Goal: Browse casually: Explore the website without a specific task or goal

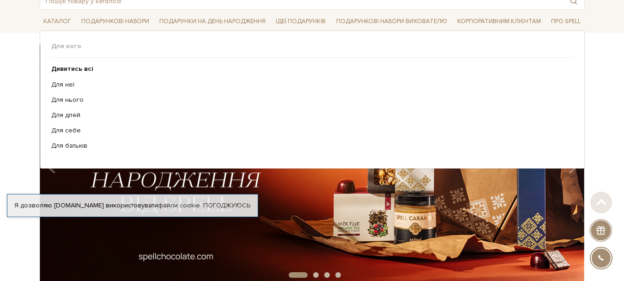
scroll to position [58, 0]
click at [86, 69] on b "Дивитись всі" at bounding box center [72, 69] width 42 height 8
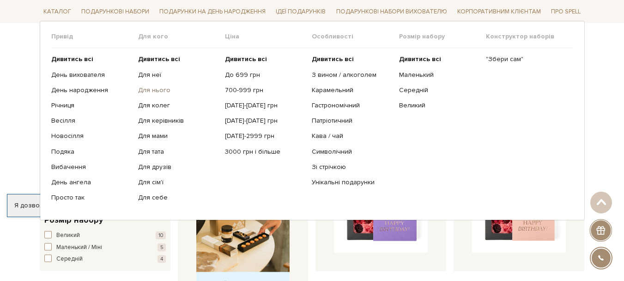
scroll to position [231, 0]
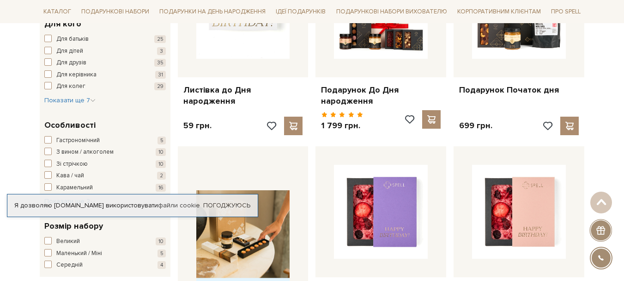
click at [176, 229] on div at bounding box center [243, 255] width 138 height 218
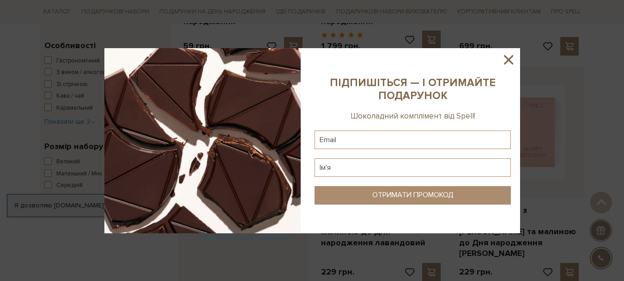
scroll to position [311, 0]
click at [506, 61] on icon at bounding box center [509, 60] width 16 height 16
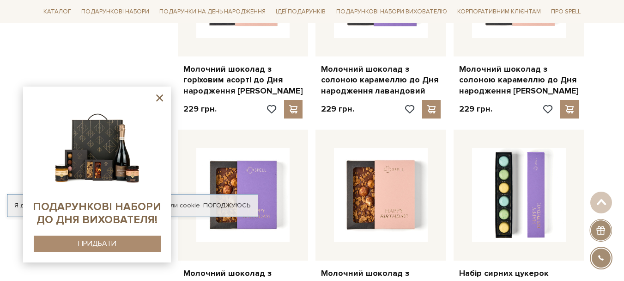
scroll to position [885, 0]
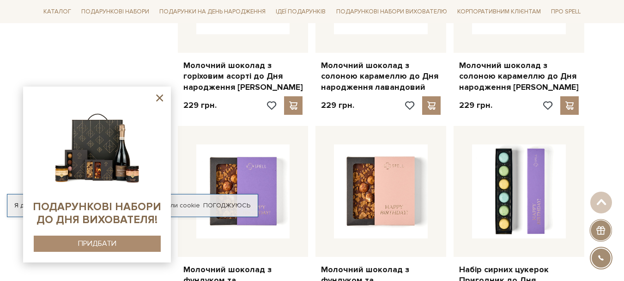
click at [160, 98] on icon at bounding box center [159, 97] width 7 height 7
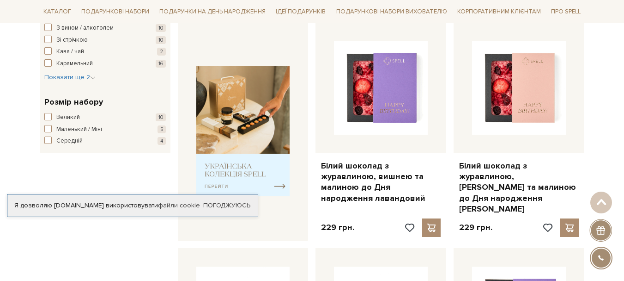
scroll to position [355, 0]
click at [101, 128] on span "Маленький / Міні" at bounding box center [79, 128] width 46 height 9
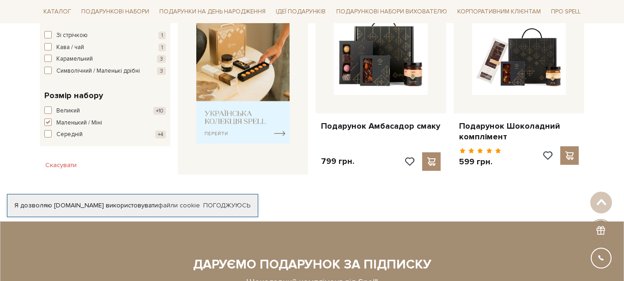
scroll to position [392, 0]
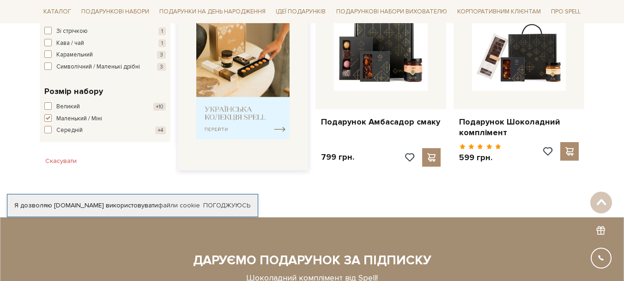
click at [234, 94] on img at bounding box center [243, 74] width 94 height 130
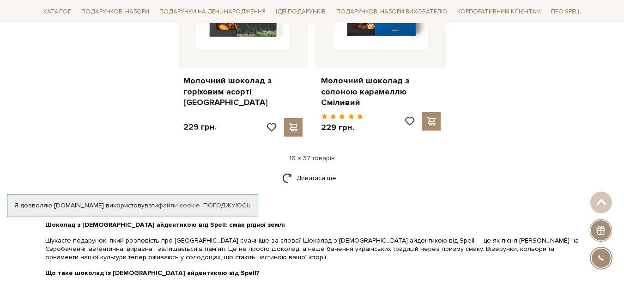
scroll to position [1218, 0]
click at [306, 170] on link "Дивитися ще" at bounding box center [312, 178] width 60 height 16
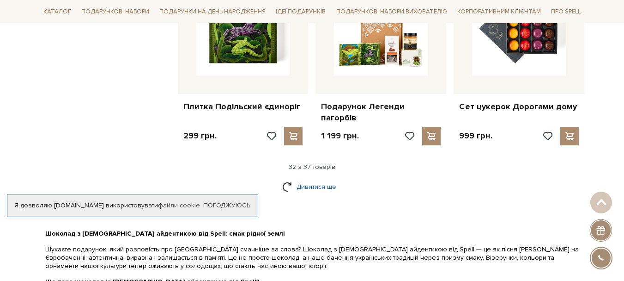
scroll to position [2209, 0]
click at [314, 179] on link "Дивитися ще" at bounding box center [312, 187] width 60 height 16
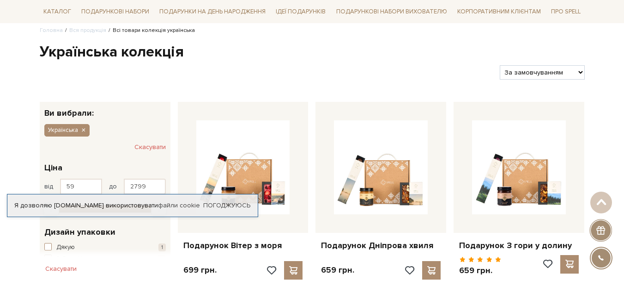
scroll to position [31, 0]
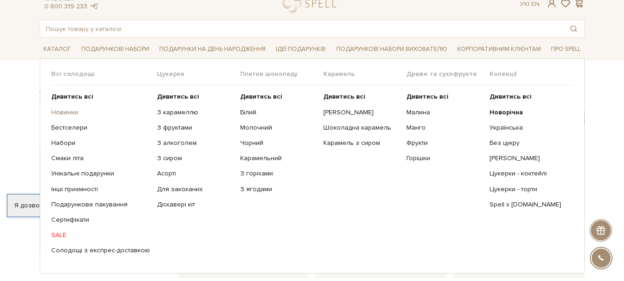
click at [68, 110] on link "Новинки" at bounding box center [100, 112] width 99 height 8
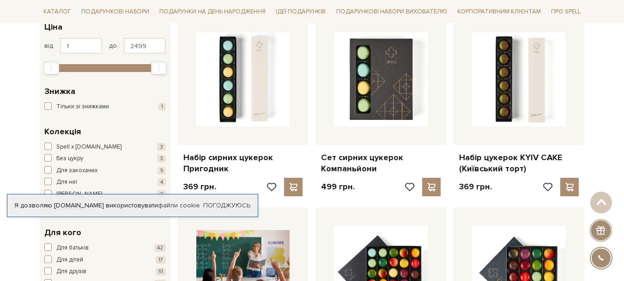
scroll to position [163, 0]
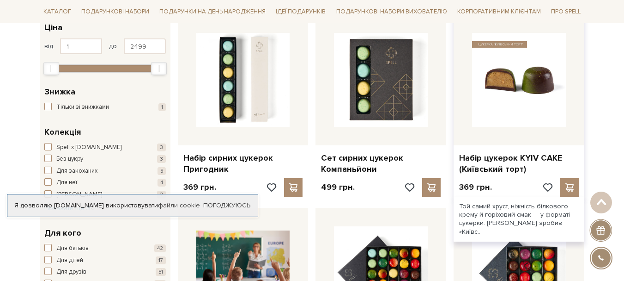
click at [504, 87] on img at bounding box center [519, 80] width 94 height 94
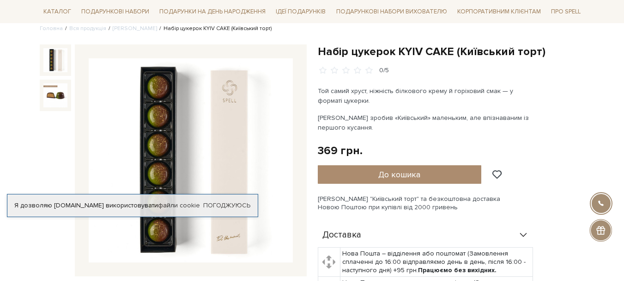
scroll to position [108, 0]
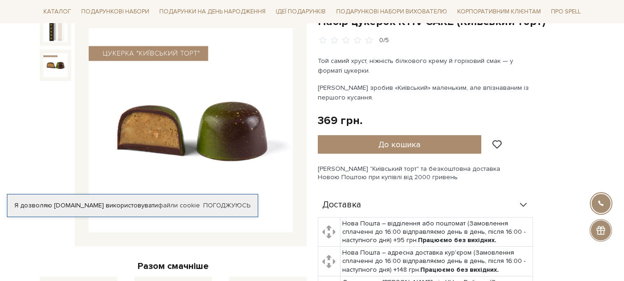
click at [63, 65] on img at bounding box center [55, 65] width 24 height 24
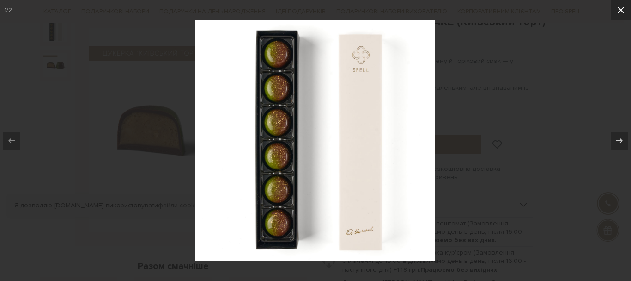
click at [621, 9] on icon at bounding box center [621, 10] width 11 height 11
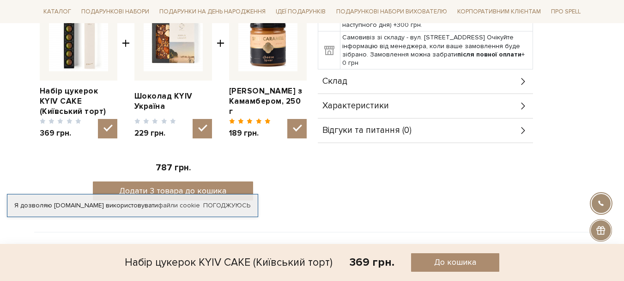
scroll to position [380, 0]
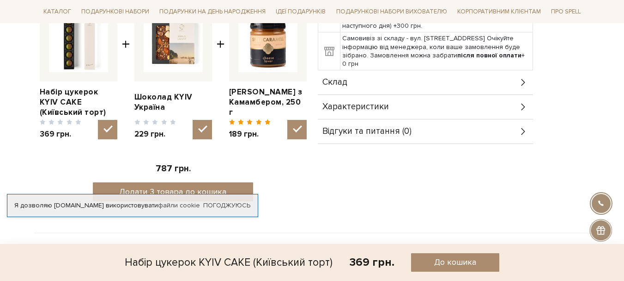
click at [524, 83] on icon at bounding box center [524, 82] width 10 height 10
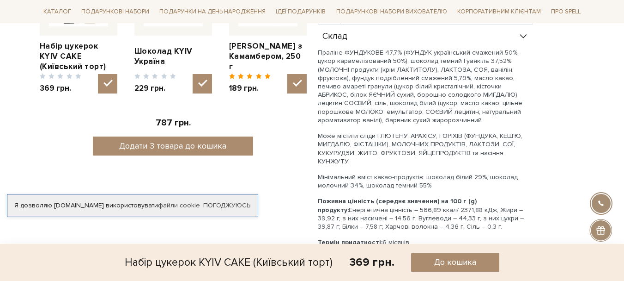
scroll to position [428, 0]
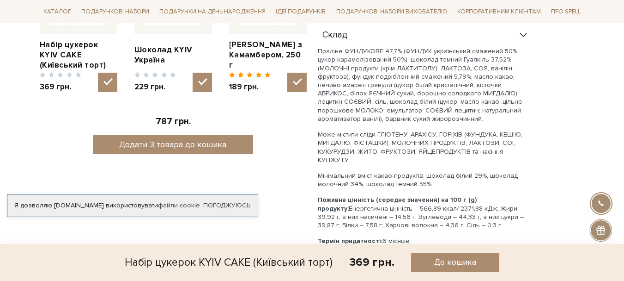
click at [537, 147] on div "Доставка Нова Пошта – відділення або поштомат (Замовлення сплаченні до 16:00 ві…" at bounding box center [451, 99] width 267 height 452
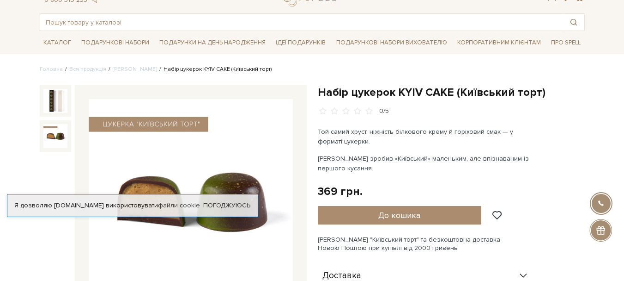
scroll to position [34, 0]
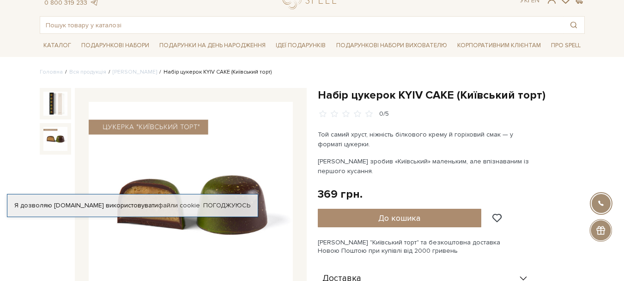
click at [59, 116] on div at bounding box center [55, 103] width 31 height 31
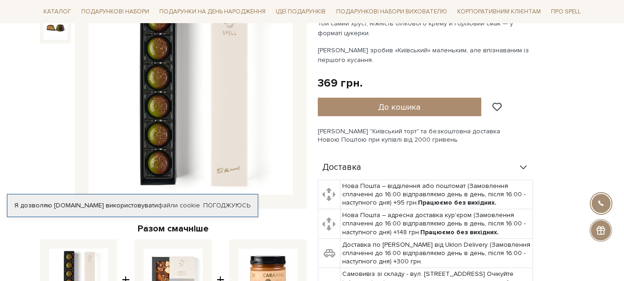
scroll to position [114, 0]
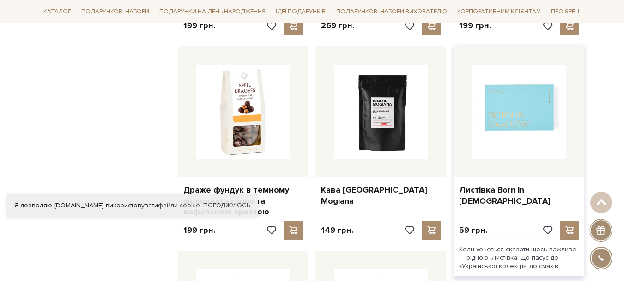
scroll to position [903, 0]
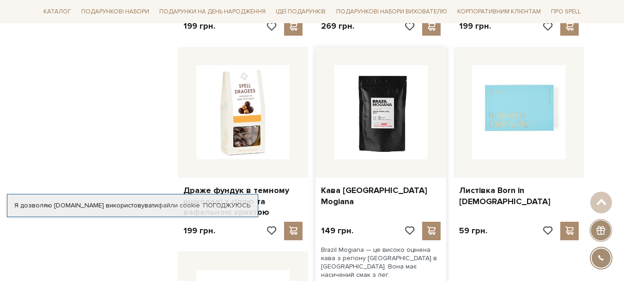
click at [371, 133] on img at bounding box center [381, 112] width 94 height 94
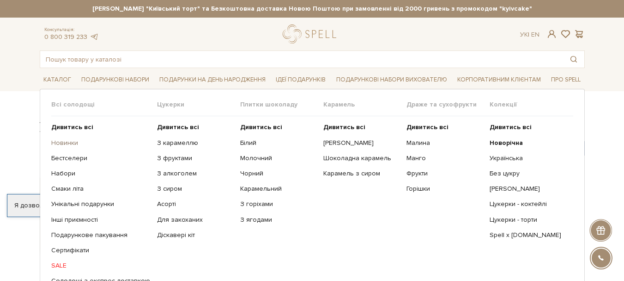
click at [70, 143] on link "Новинки" at bounding box center [100, 143] width 99 height 8
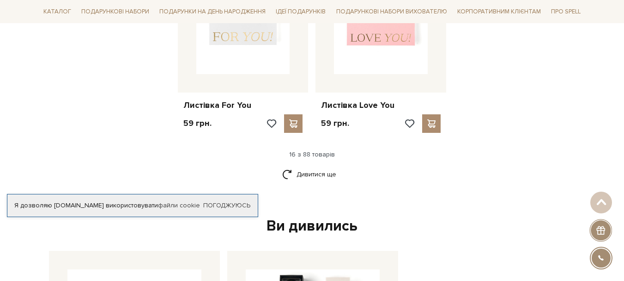
scroll to position [1193, 0]
click at [321, 172] on link "Дивитися ще" at bounding box center [312, 173] width 60 height 16
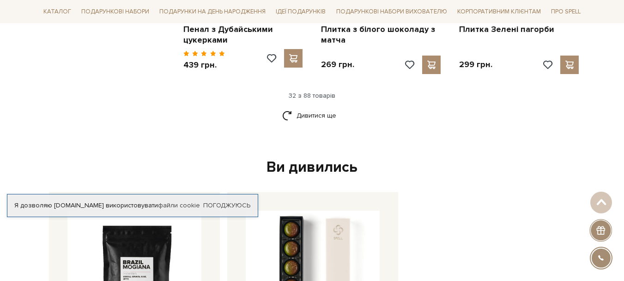
scroll to position [2234, 0]
click at [316, 113] on link "Дивитися ще" at bounding box center [312, 115] width 60 height 16
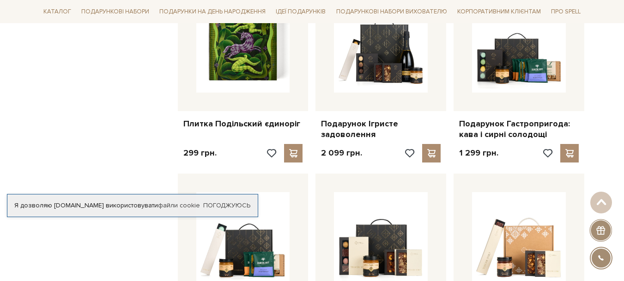
scroll to position [2338, 0]
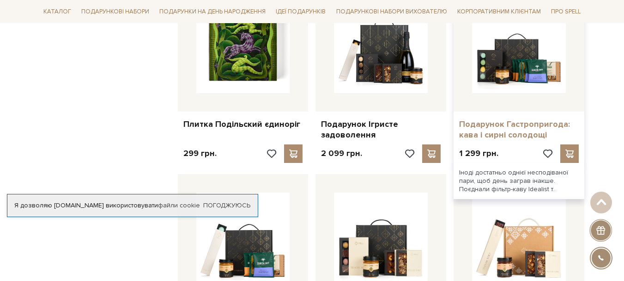
click at [527, 123] on link "Подарунок Гастропригода: кава і сирні солодощі" at bounding box center [519, 130] width 120 height 22
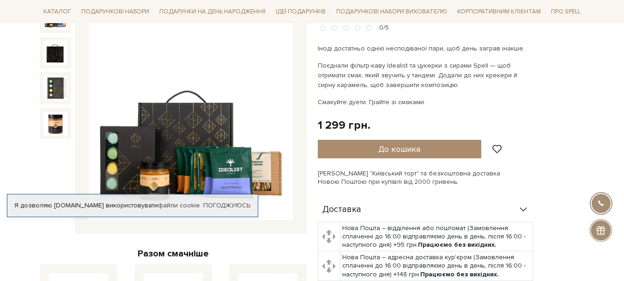
scroll to position [120, 0]
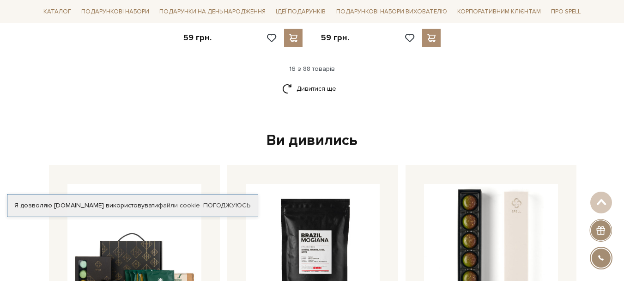
scroll to position [1278, 0]
click at [310, 88] on link "Дивитися ще" at bounding box center [312, 89] width 60 height 16
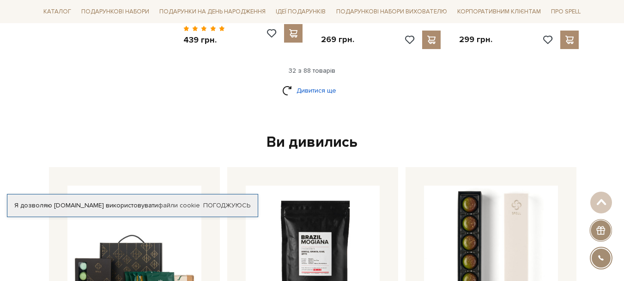
scroll to position [2259, 0]
click at [310, 88] on link "Дивитися ще" at bounding box center [312, 90] width 60 height 16
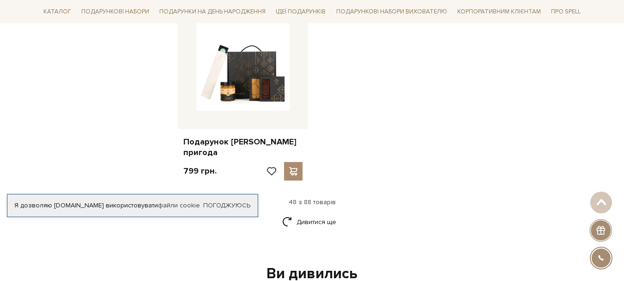
scroll to position [3287, 0]
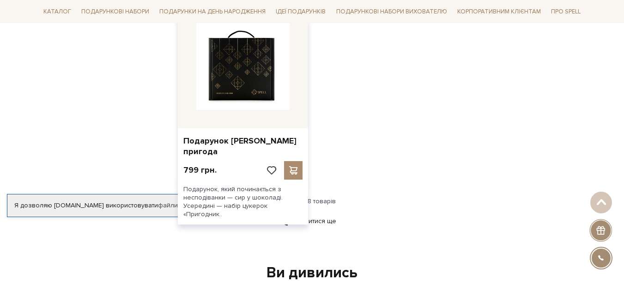
click at [249, 96] on img at bounding box center [243, 63] width 94 height 94
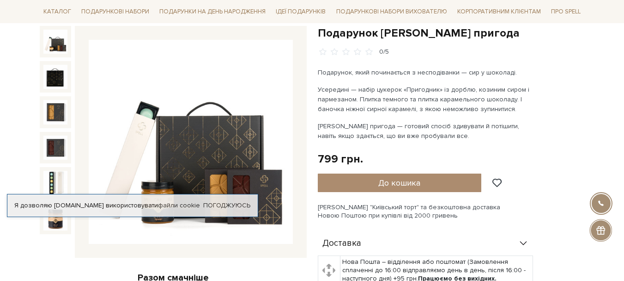
scroll to position [99, 0]
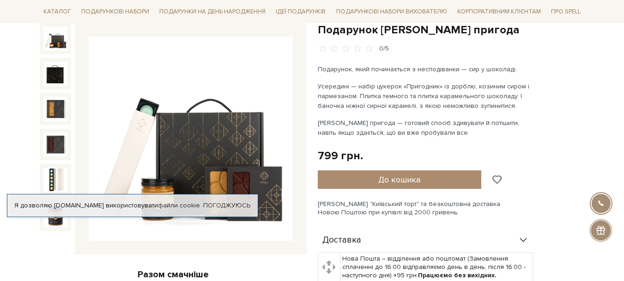
click at [495, 177] on span at bounding box center [497, 179] width 12 height 8
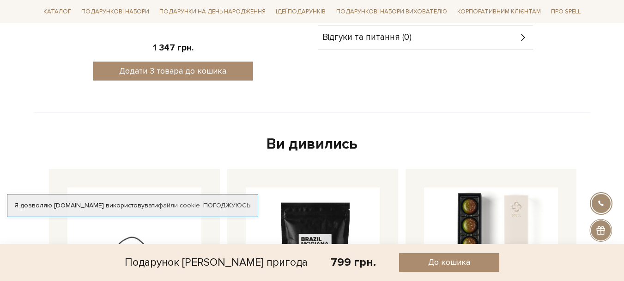
scroll to position [500, 0]
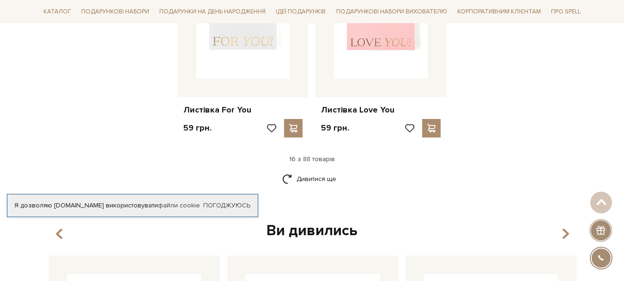
scroll to position [1187, 0]
click at [315, 180] on link "Дивитися ще" at bounding box center [312, 179] width 60 height 16
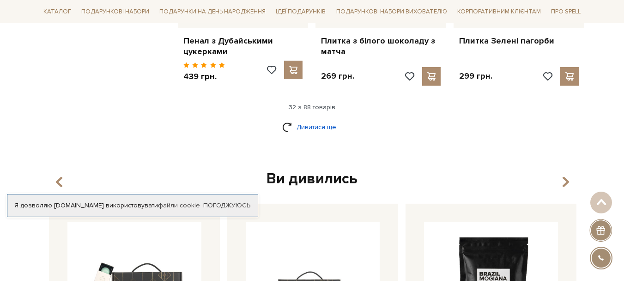
scroll to position [2228, 0]
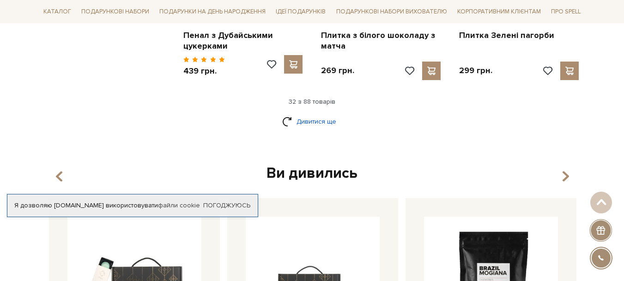
click at [318, 122] on link "Дивитися ще" at bounding box center [312, 121] width 60 height 16
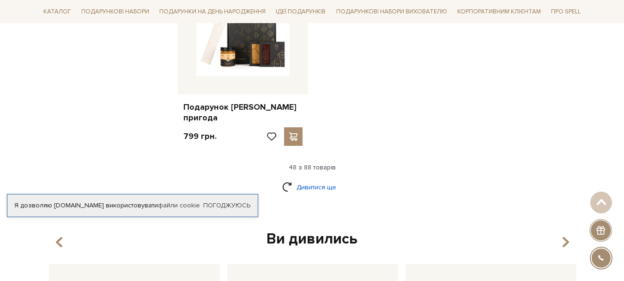
scroll to position [3322, 0]
click at [322, 178] on link "Дивитися ще" at bounding box center [312, 186] width 60 height 16
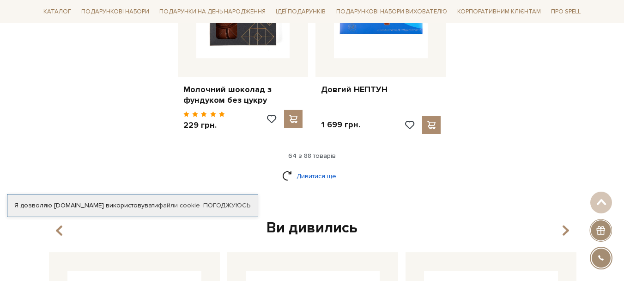
scroll to position [4302, 0]
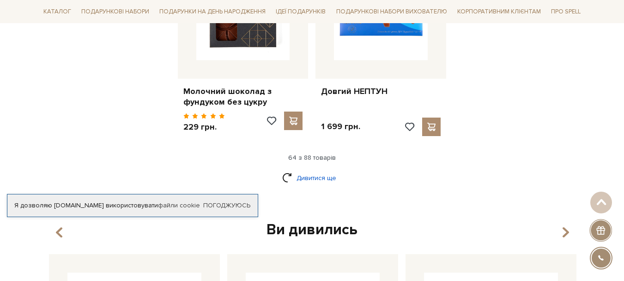
click at [314, 170] on link "Дивитися ще" at bounding box center [312, 178] width 60 height 16
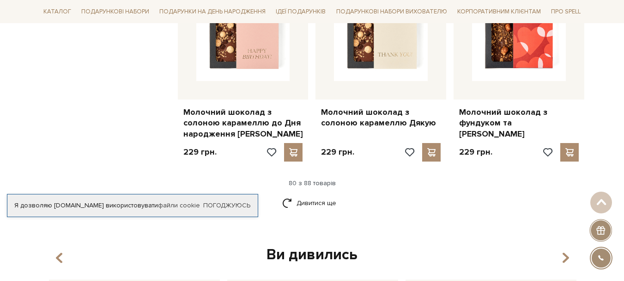
scroll to position [5340, 0]
click at [318, 194] on link "Дивитися ще" at bounding box center [312, 202] width 60 height 16
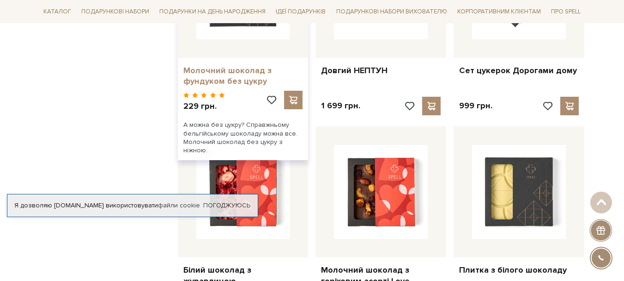
scroll to position [4272, 0]
